Goal: Task Accomplishment & Management: Complete application form

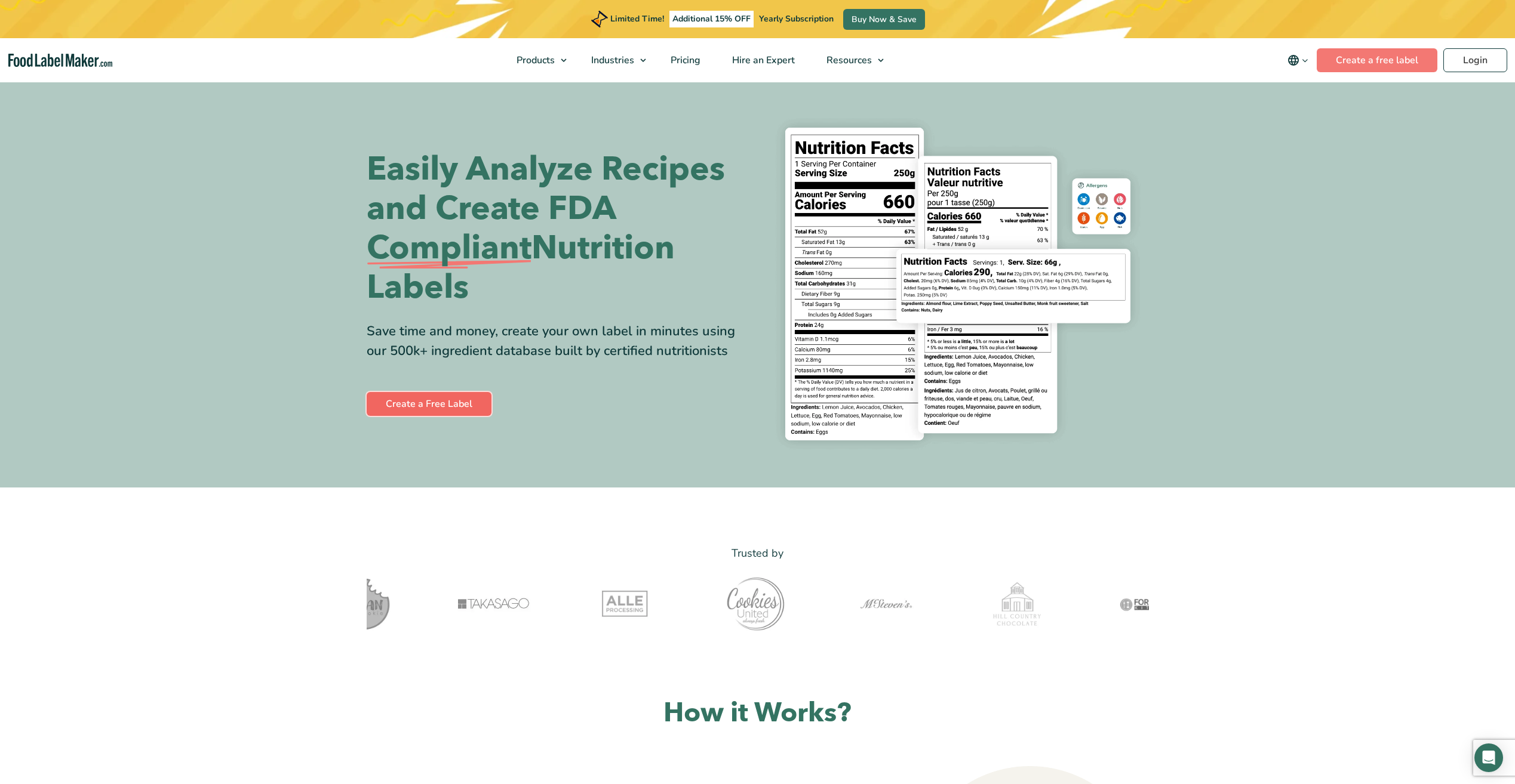
click at [431, 405] on link "Create a Free Label" at bounding box center [429, 404] width 125 height 24
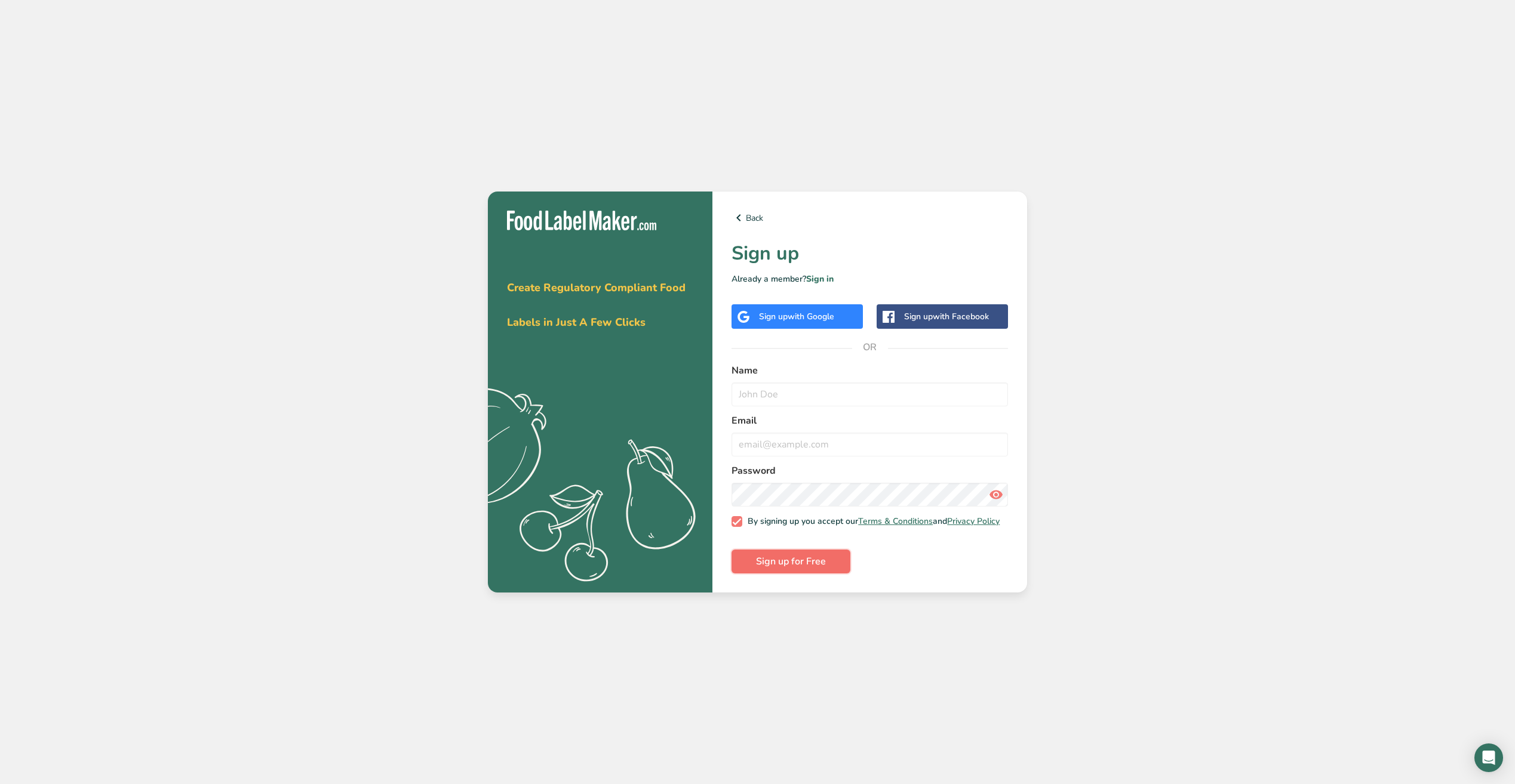
click at [806, 569] on span "Sign up for Free" at bounding box center [791, 562] width 70 height 14
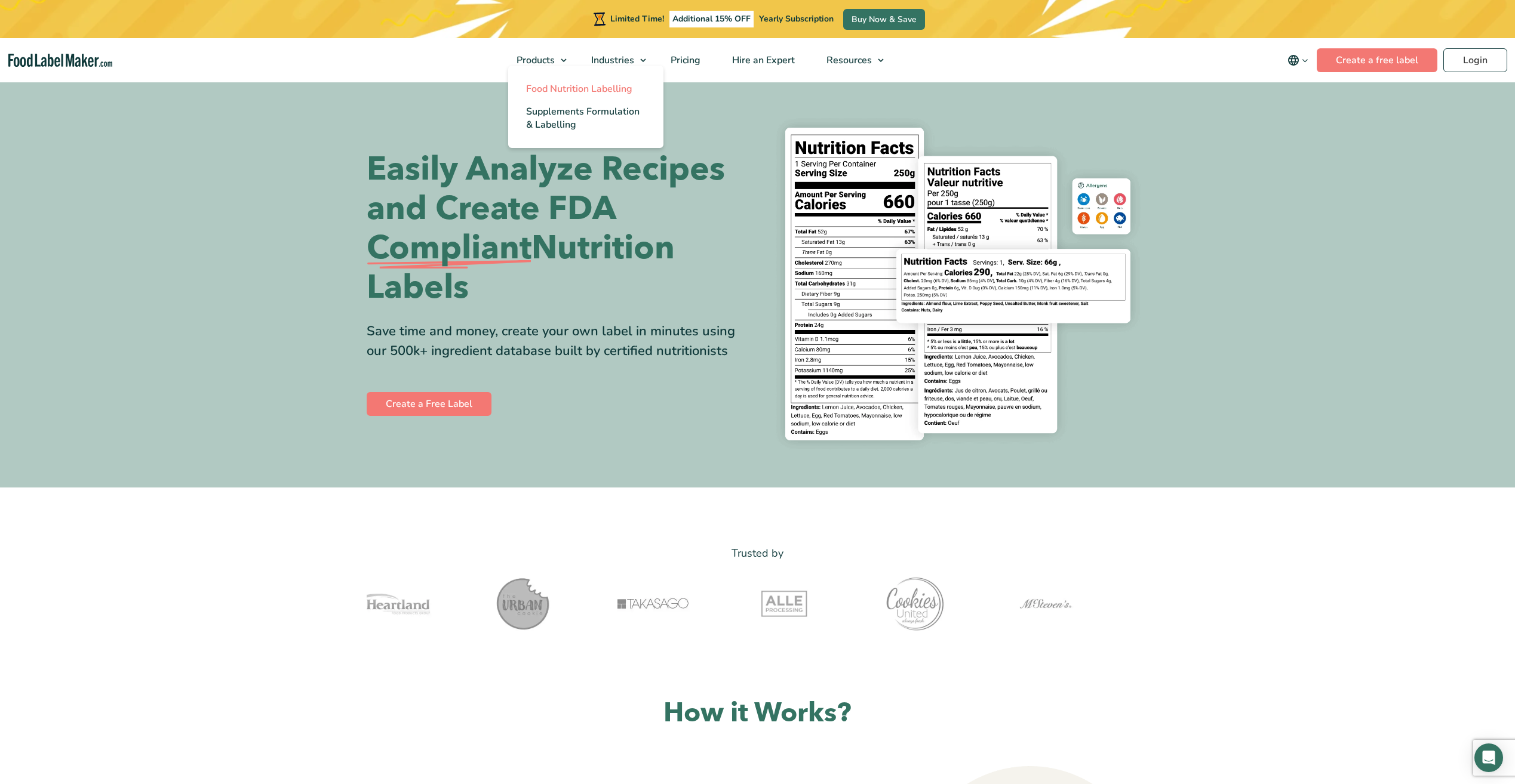
click at [553, 89] on span "Food Nutrition Labelling" at bounding box center [579, 89] width 107 height 13
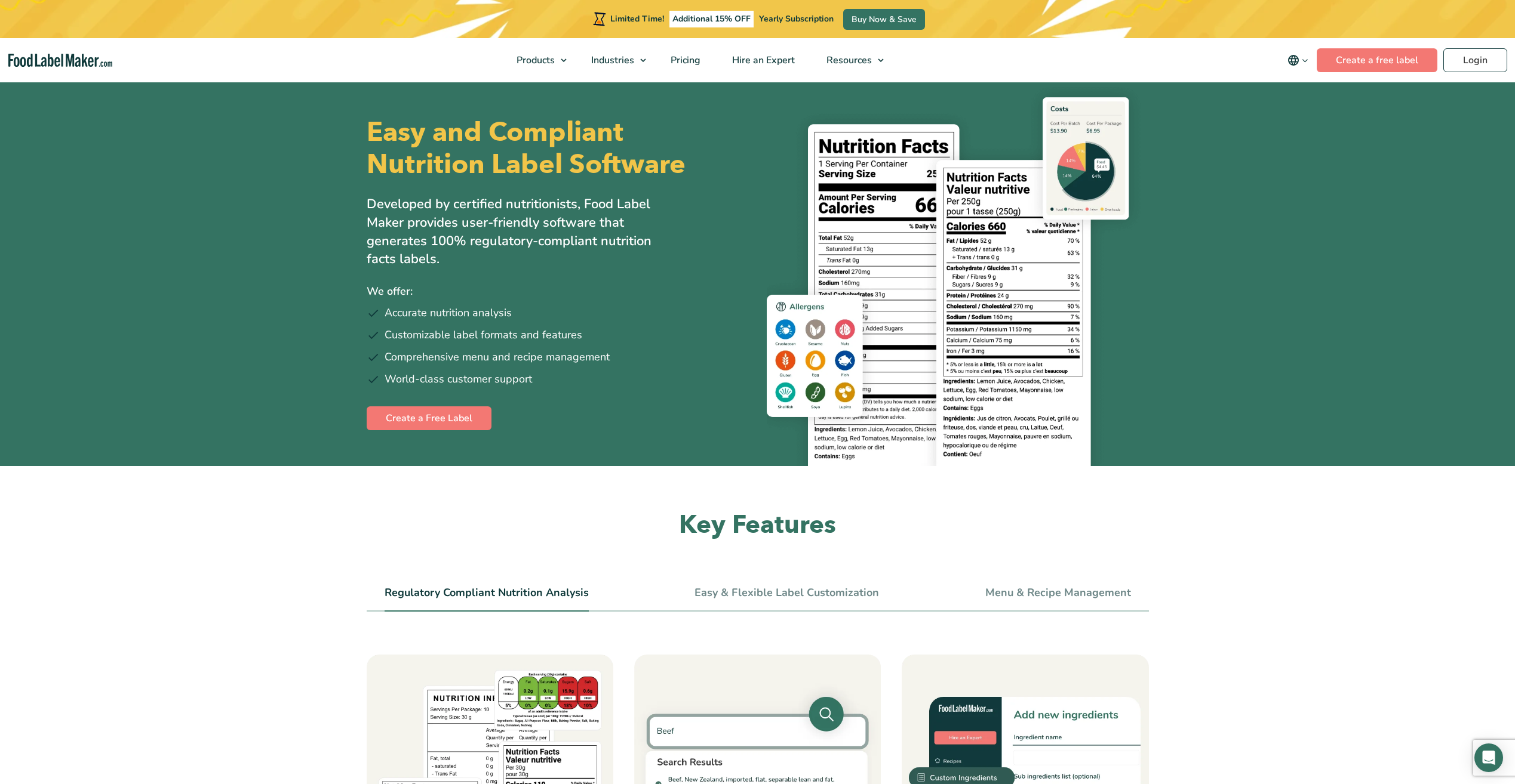
click at [577, 528] on h2 "Key Features" at bounding box center [758, 526] width 782 height 33
click at [454, 417] on link "Create a Free Label" at bounding box center [429, 418] width 125 height 24
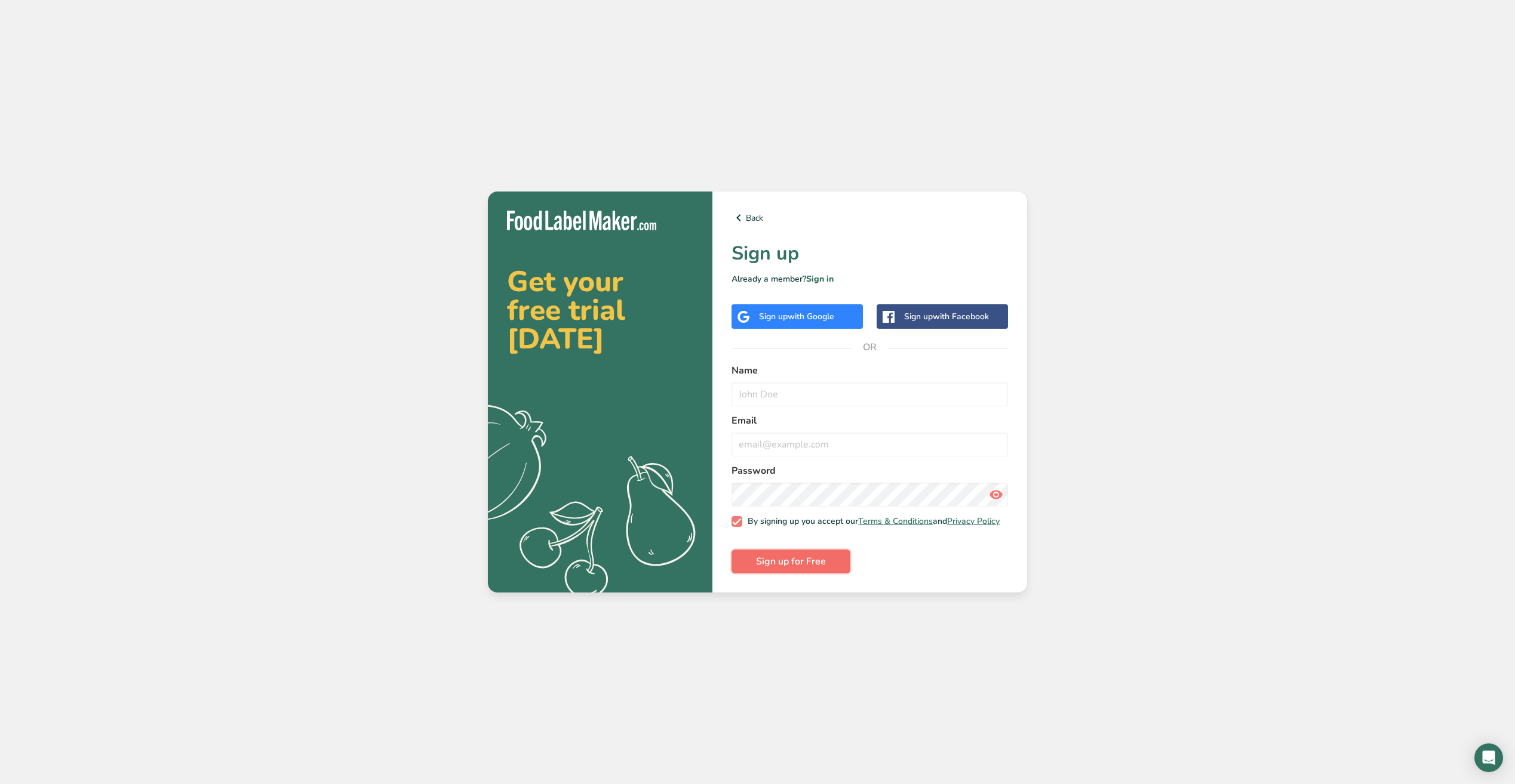
click at [798, 562] on span "Sign up for Free" at bounding box center [791, 562] width 70 height 14
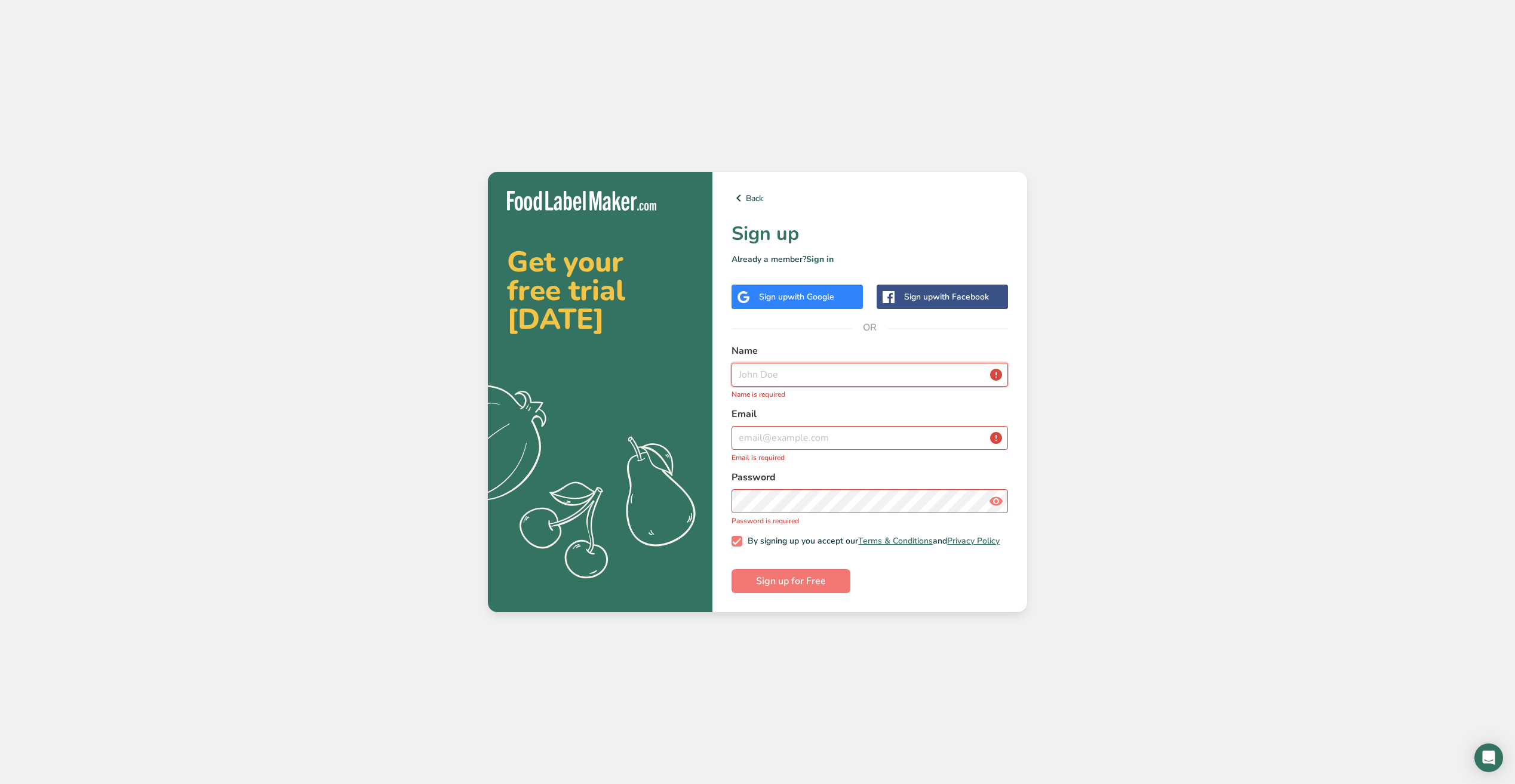
click at [766, 373] on input "text" at bounding box center [870, 375] width 276 height 24
type input "[PERSON_NAME]"
type input "[PERSON_NAME][EMAIL_ADDRESS][DOMAIN_NAME]"
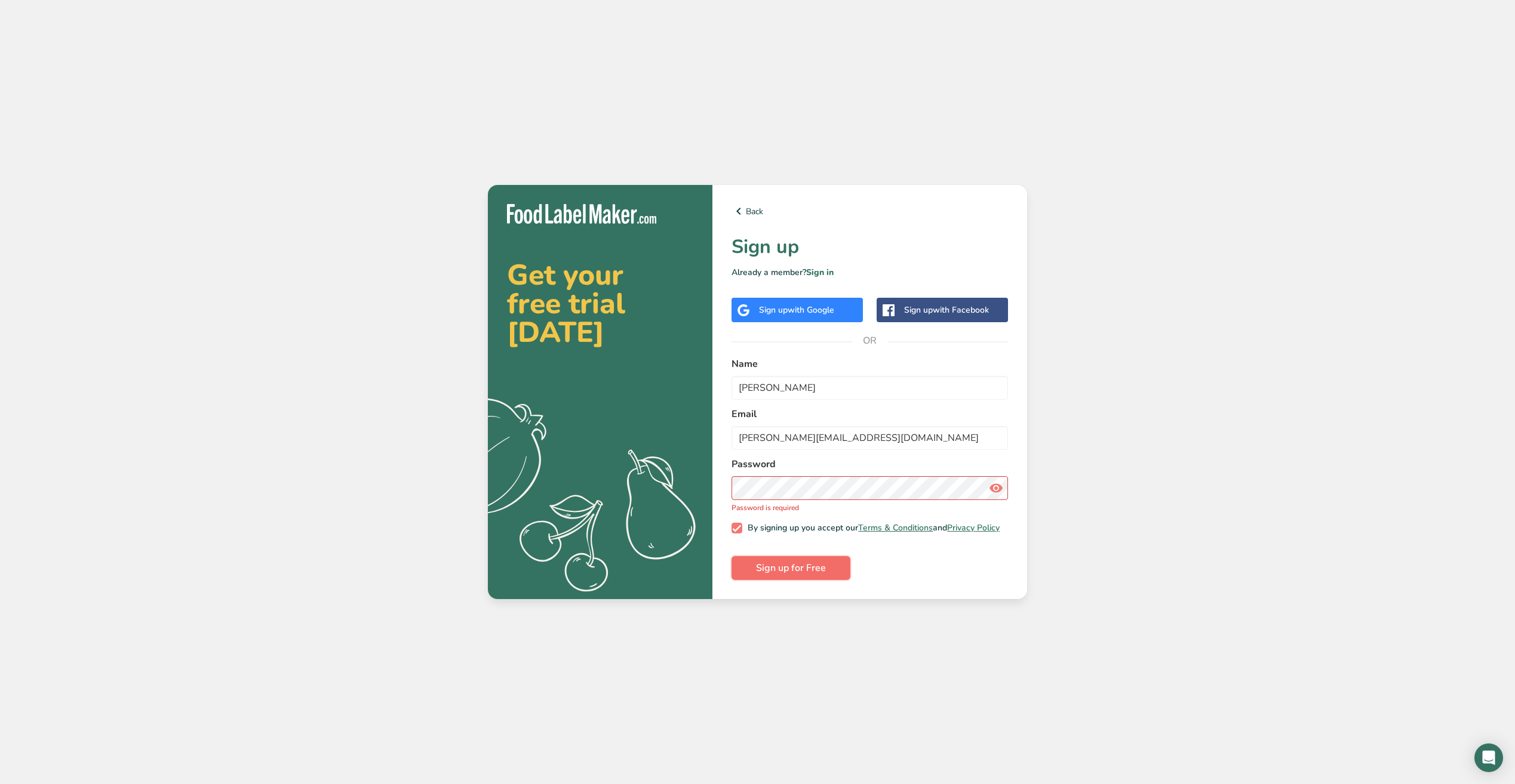
click at [808, 569] on span "Sign up for Free" at bounding box center [791, 568] width 70 height 14
click at [816, 575] on span "Sign up for Free" at bounding box center [791, 568] width 70 height 14
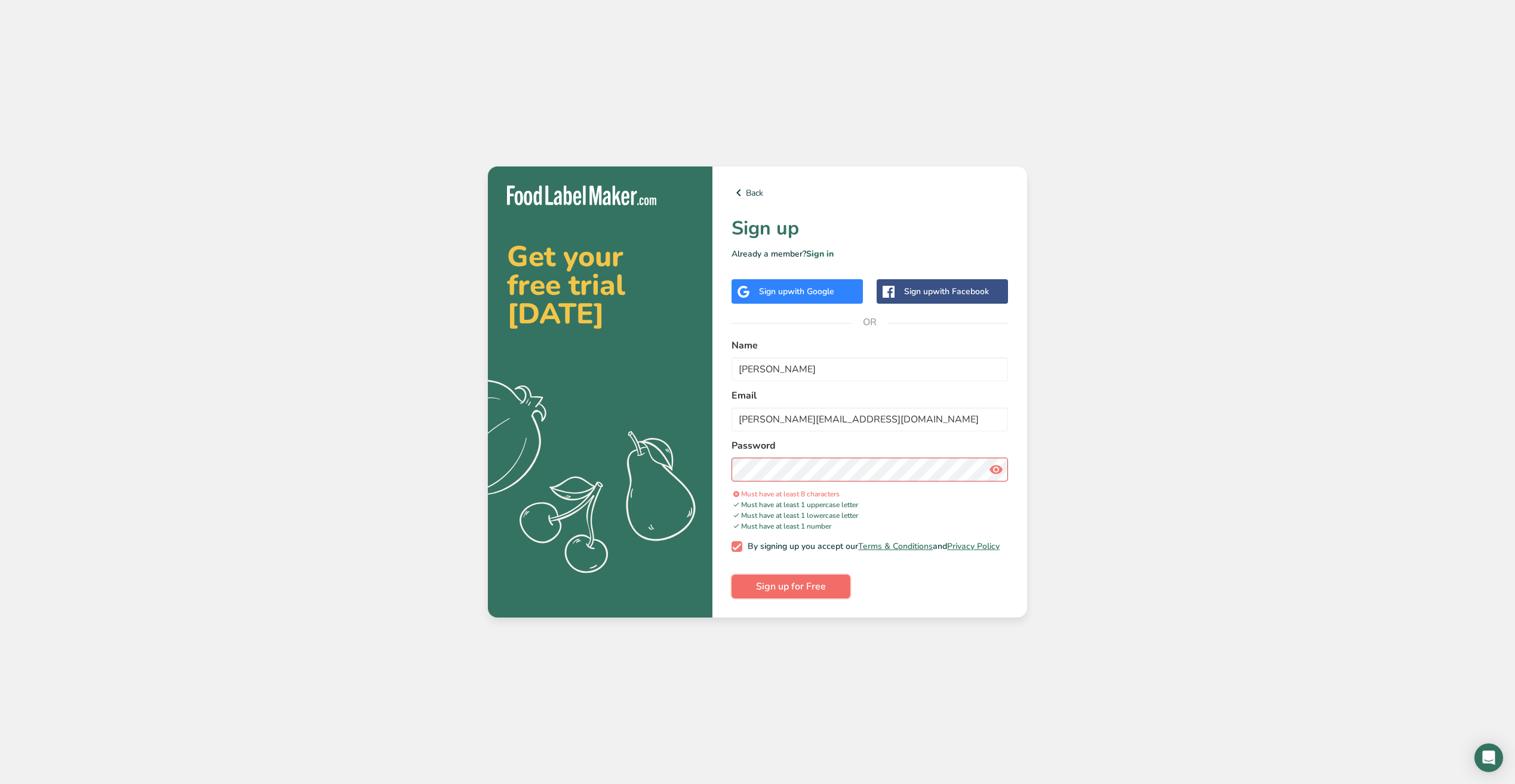
click at [800, 588] on span "Sign up for Free" at bounding box center [791, 587] width 70 height 14
click at [805, 580] on button "Sign up for Free" at bounding box center [791, 586] width 119 height 24
click at [794, 594] on span "Sign up for Free" at bounding box center [791, 587] width 70 height 14
click at [793, 594] on span "Sign up for Free" at bounding box center [791, 587] width 70 height 14
click at [808, 591] on span "Sign up for Free" at bounding box center [791, 587] width 70 height 14
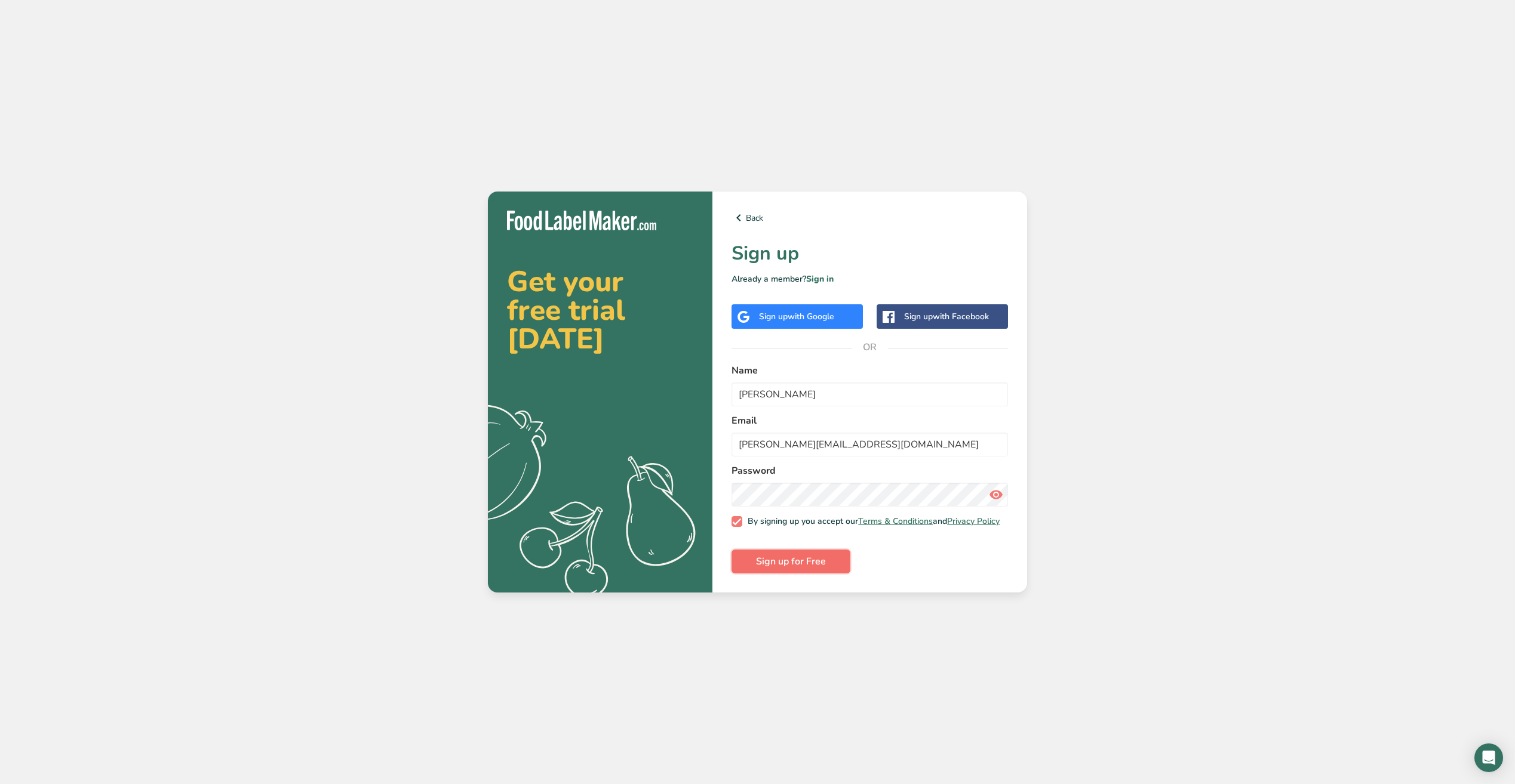
click at [795, 564] on span "Sign up for Free" at bounding box center [791, 562] width 70 height 14
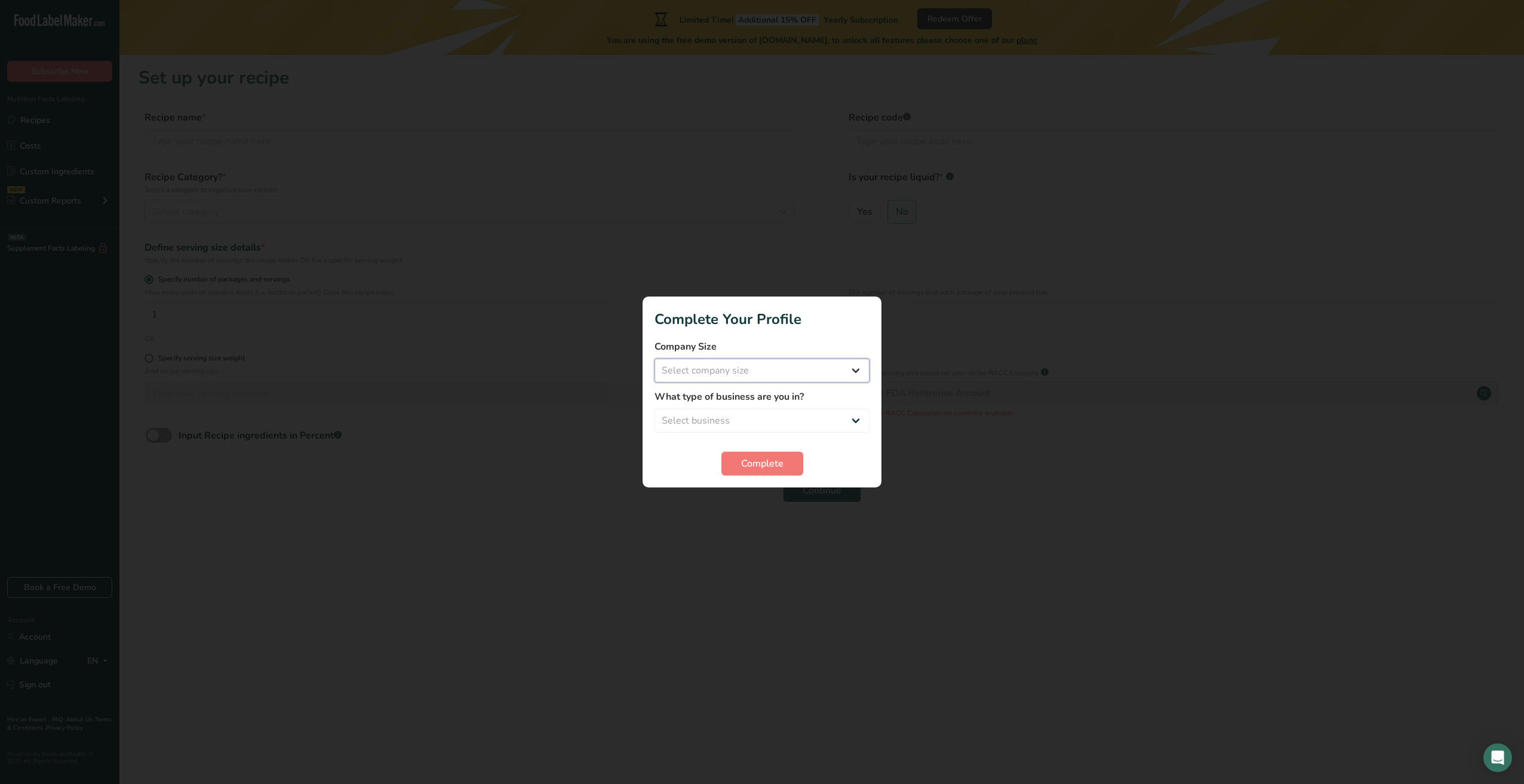
click at [788, 378] on select "Select company size Fewer than 10 Employees 10 to 50 Employees 51 to 500 Employ…" at bounding box center [761, 370] width 215 height 24
select select "2"
click at [654, 359] on select "Select company size Fewer than 10 Employees 10 to 50 Employees 51 to 500 Employ…" at bounding box center [761, 370] width 215 height 24
click at [757, 427] on select "Select business Packaged Food Manufacturer Restaurant & Cafe Bakery Meal Plans …" at bounding box center [761, 420] width 215 height 24
select select "1"
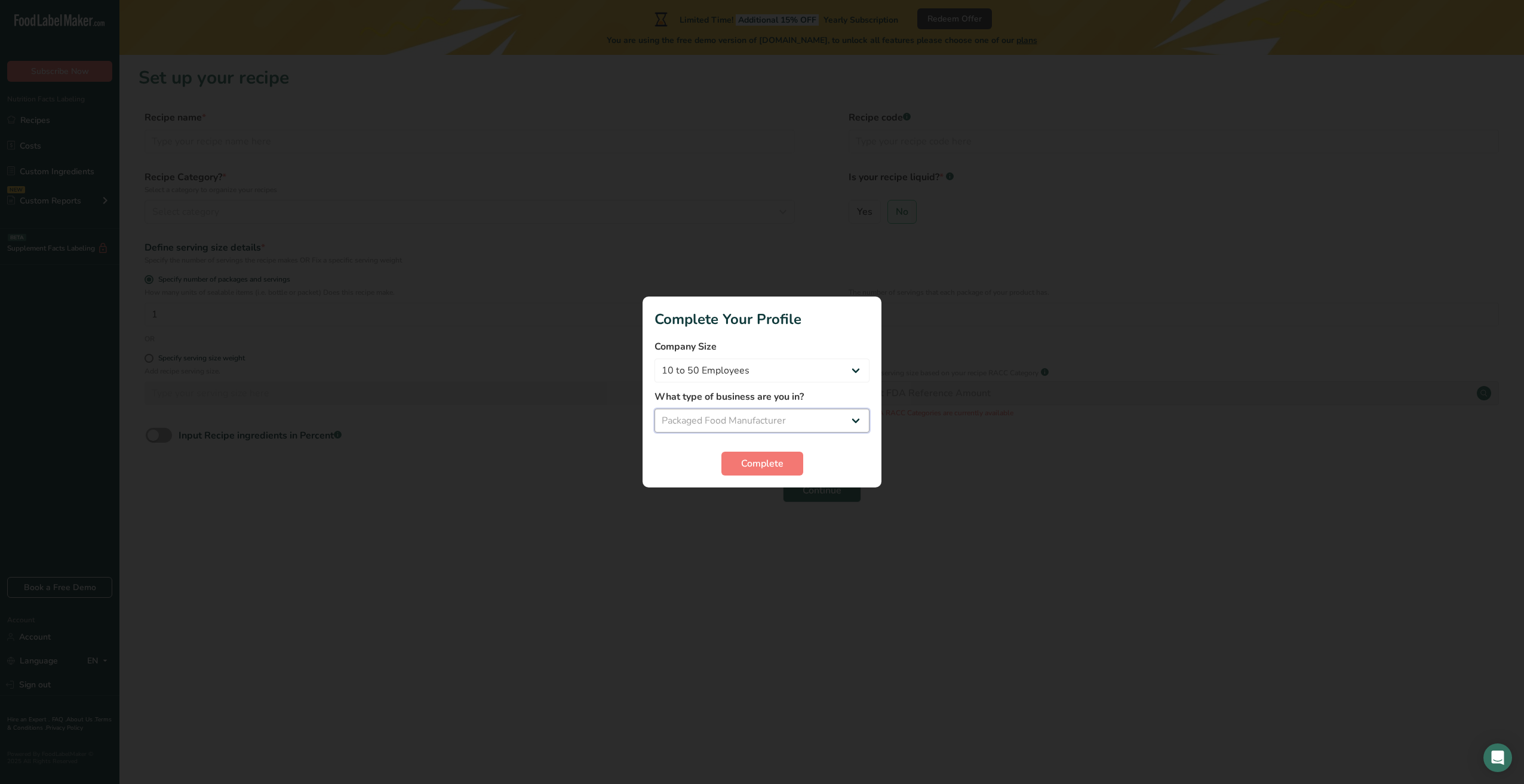
click at [654, 409] on select "Select business Packaged Food Manufacturer Restaurant & Cafe Bakery Meal Plans …" at bounding box center [761, 420] width 215 height 24
click at [784, 457] on button "Complete" at bounding box center [762, 463] width 82 height 24
